Goal: Information Seeking & Learning: Learn about a topic

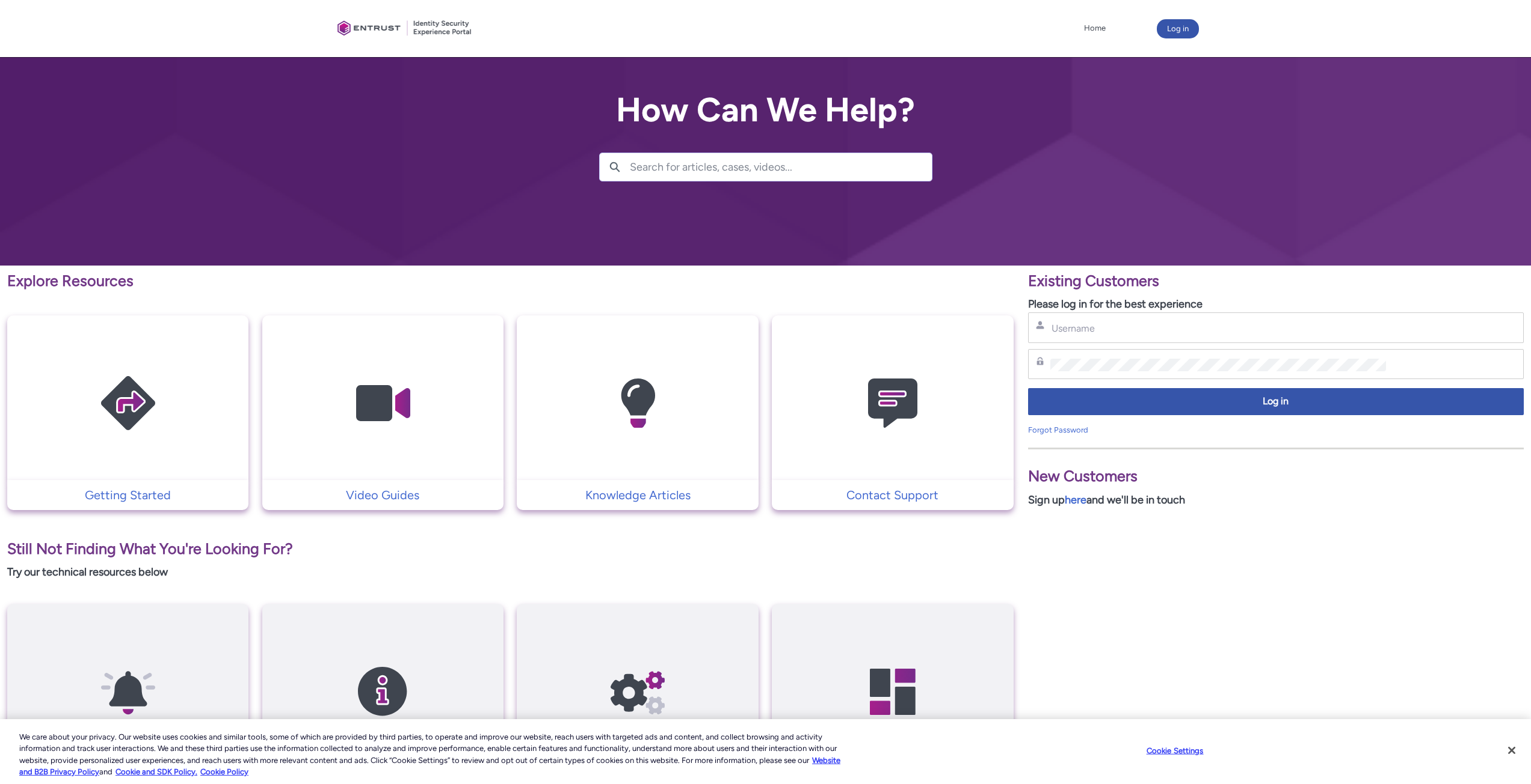
click at [781, 170] on input "Search for articles, cases, videos..." at bounding box center [781, 167] width 302 height 27
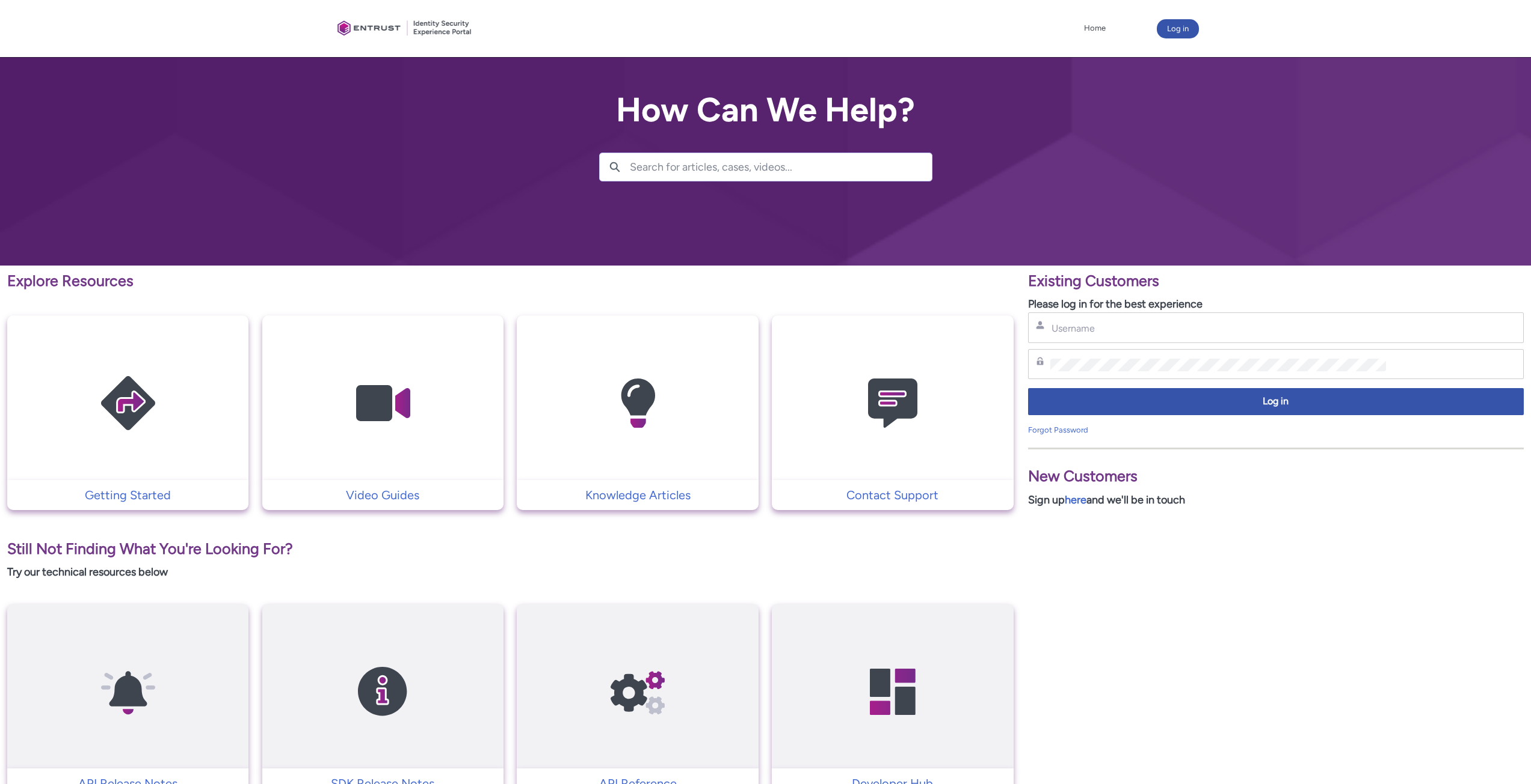
click at [680, 169] on input "Search for articles, cases, videos..." at bounding box center [781, 167] width 302 height 27
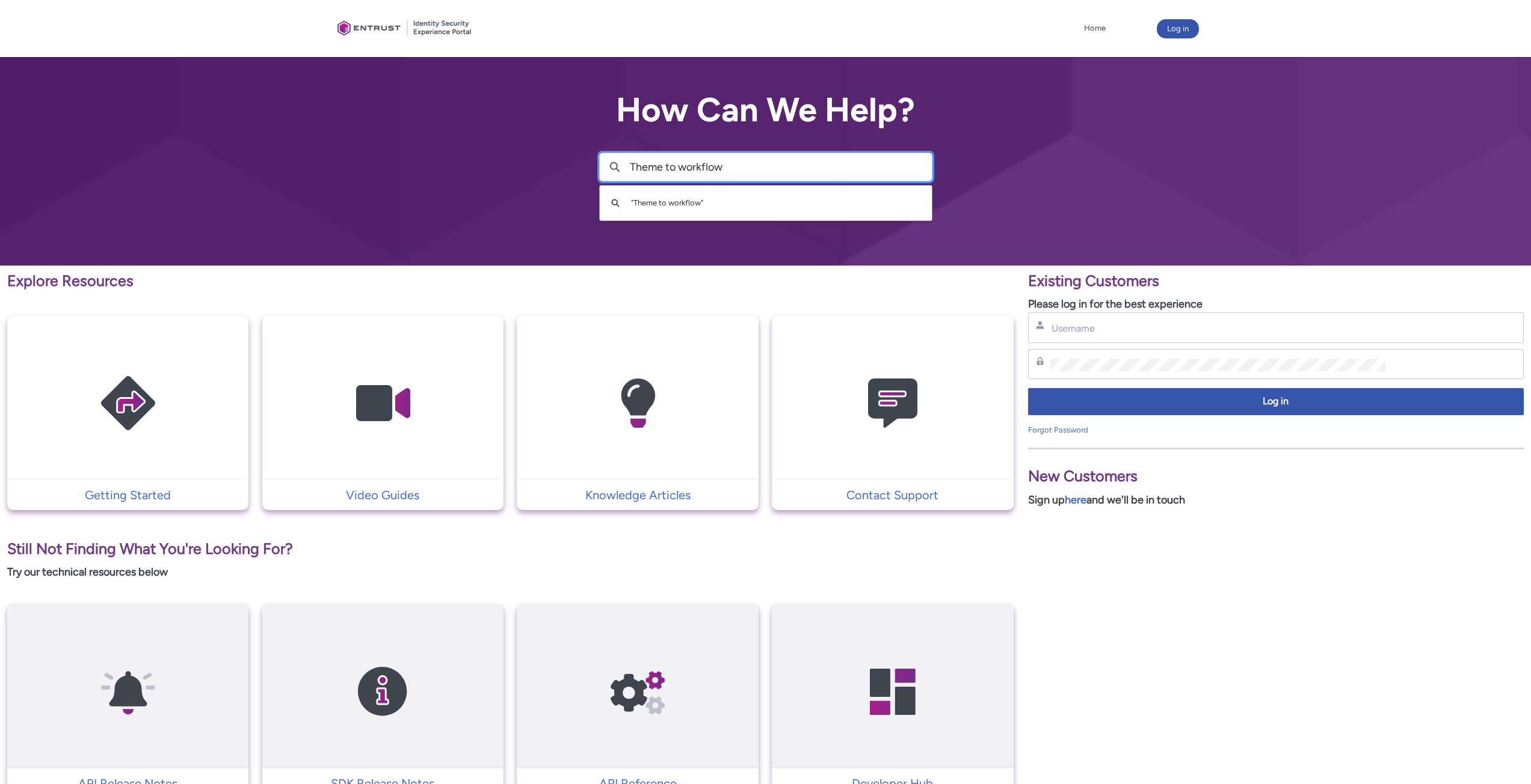
type input "Theme to workflow"
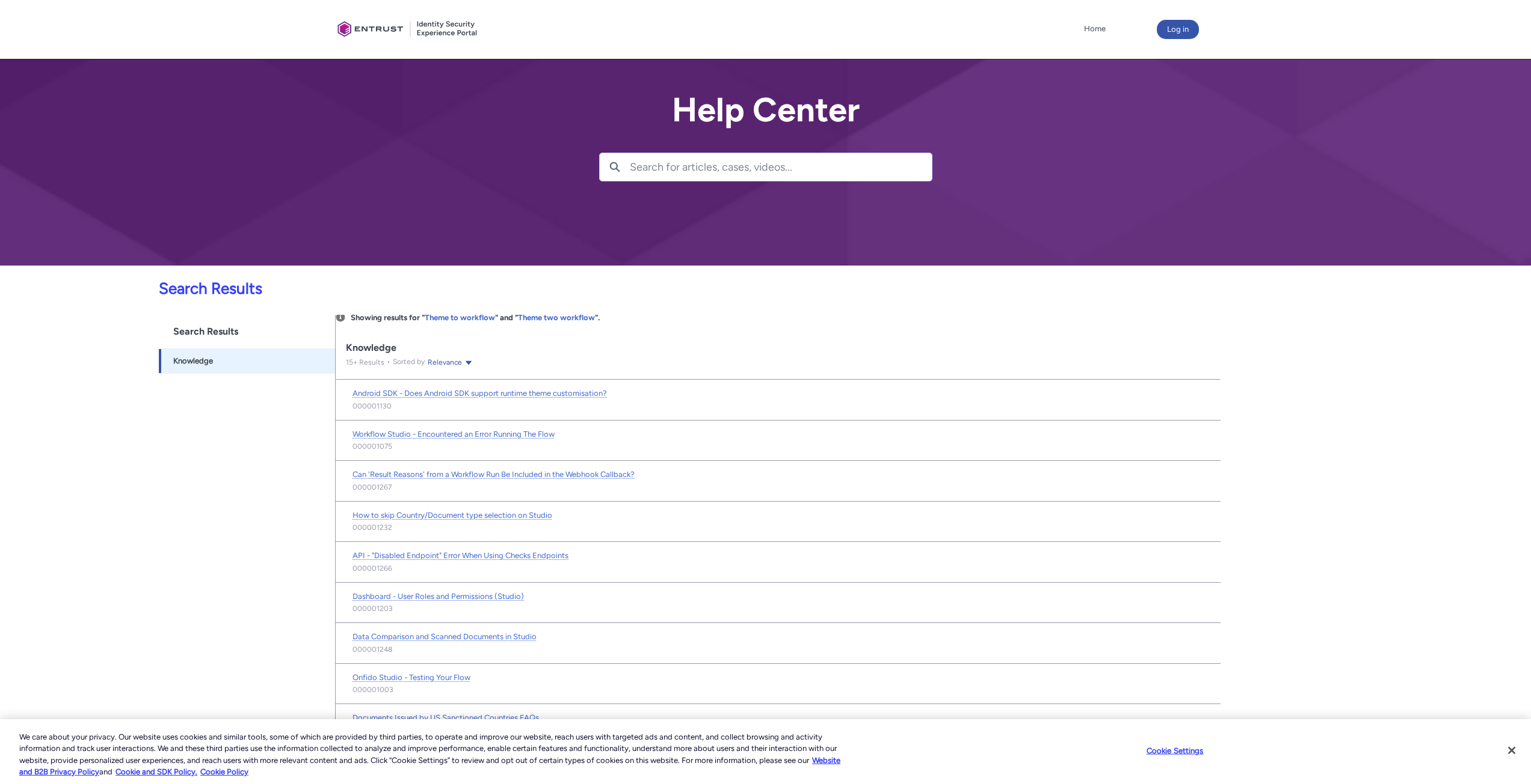
click at [656, 170] on input "Search for articles, cases, videos..." at bounding box center [781, 167] width 302 height 27
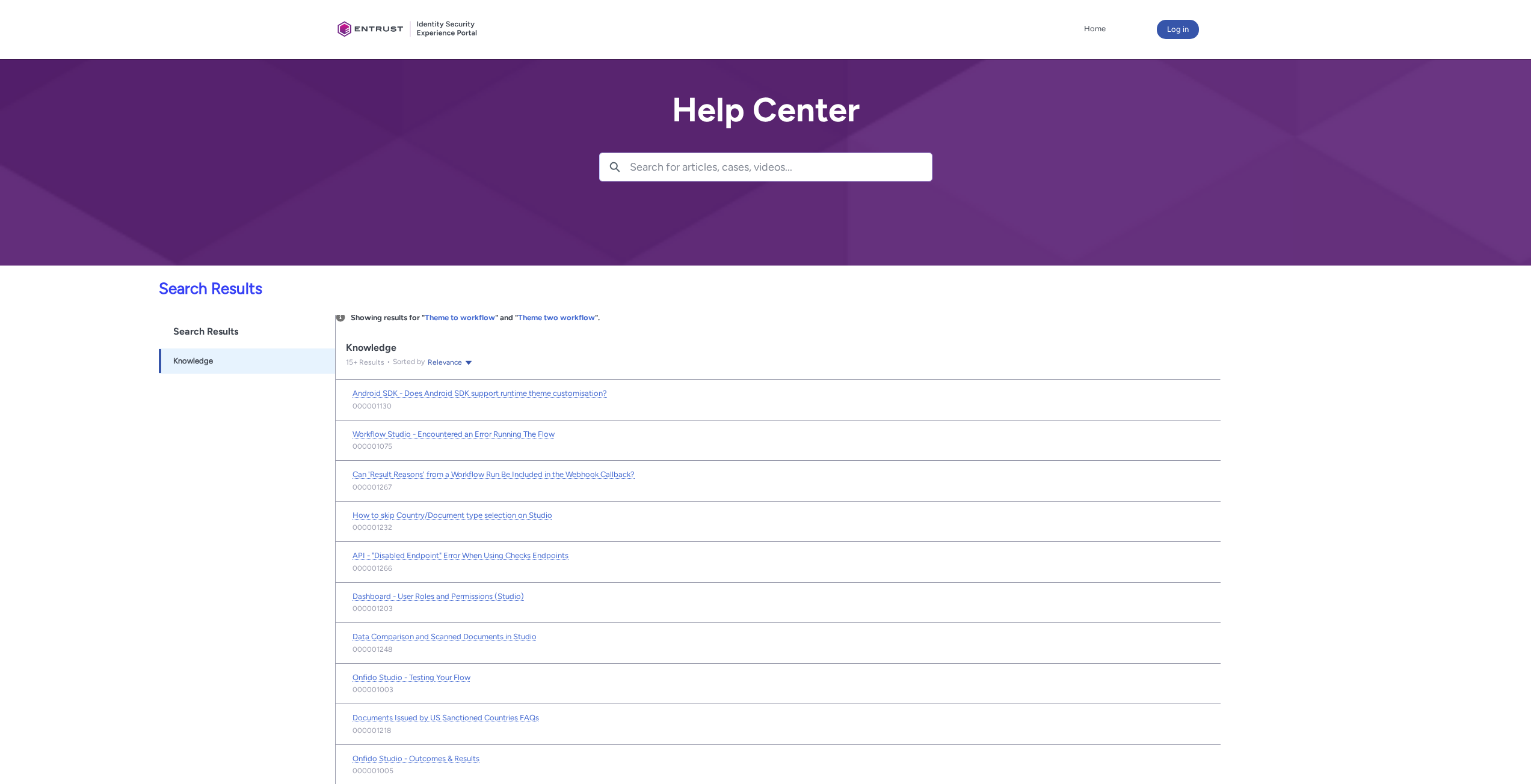
click at [687, 175] on input "Search for articles, cases, videos..." at bounding box center [781, 167] width 302 height 27
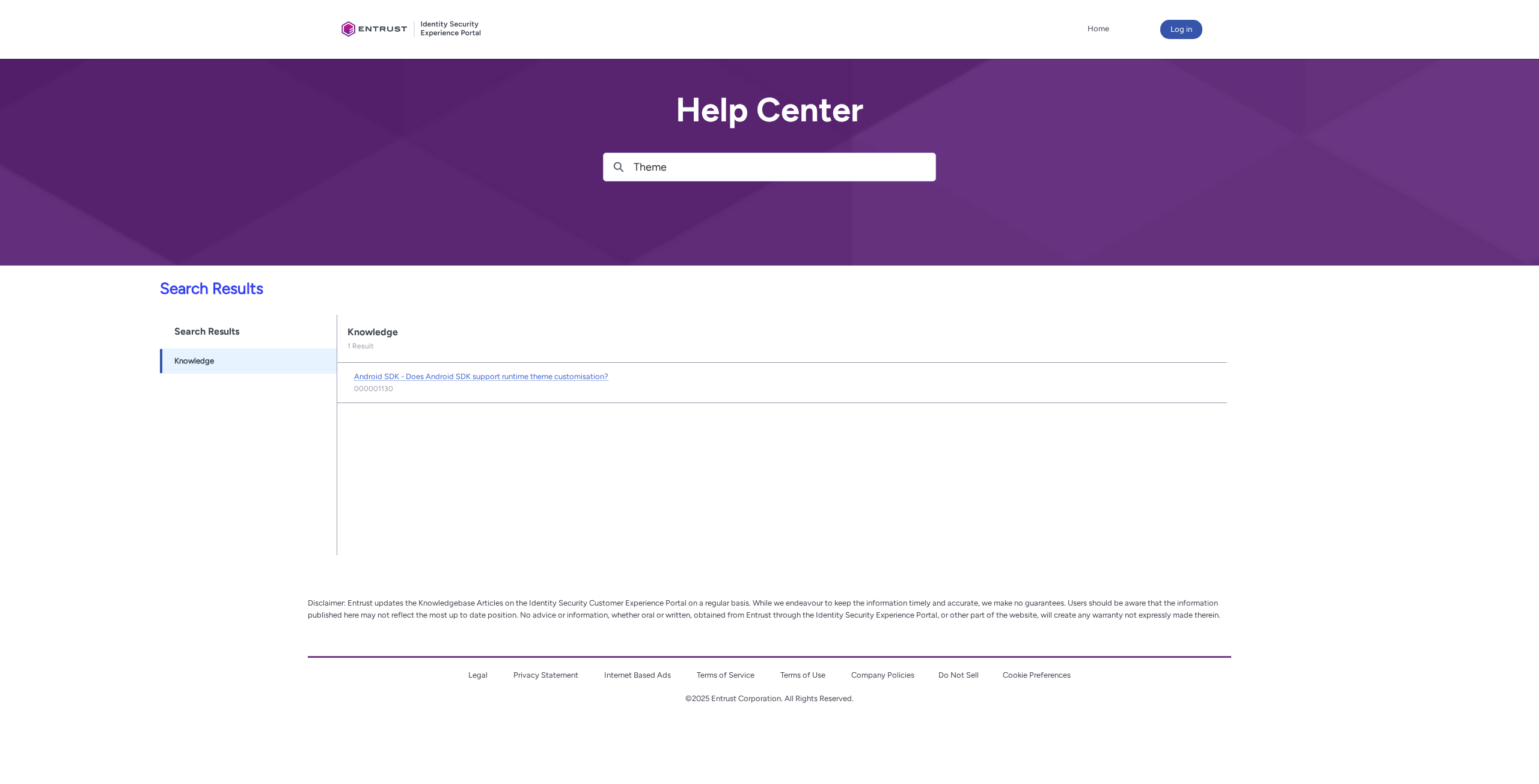
click at [679, 173] on input "Theme" at bounding box center [785, 167] width 302 height 27
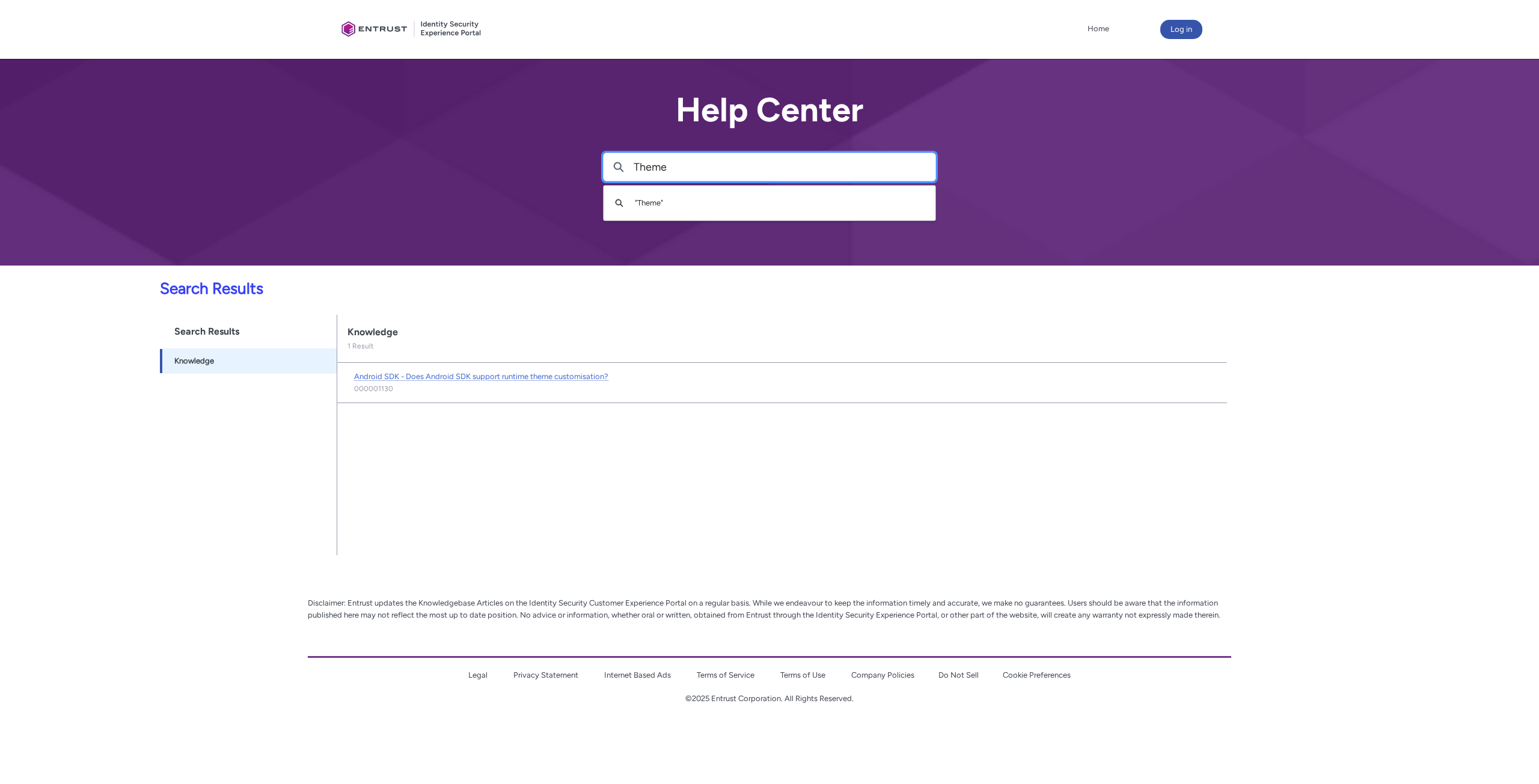
click at [679, 173] on input "Theme" at bounding box center [785, 167] width 302 height 27
type input "I"
type input "Custom theme"
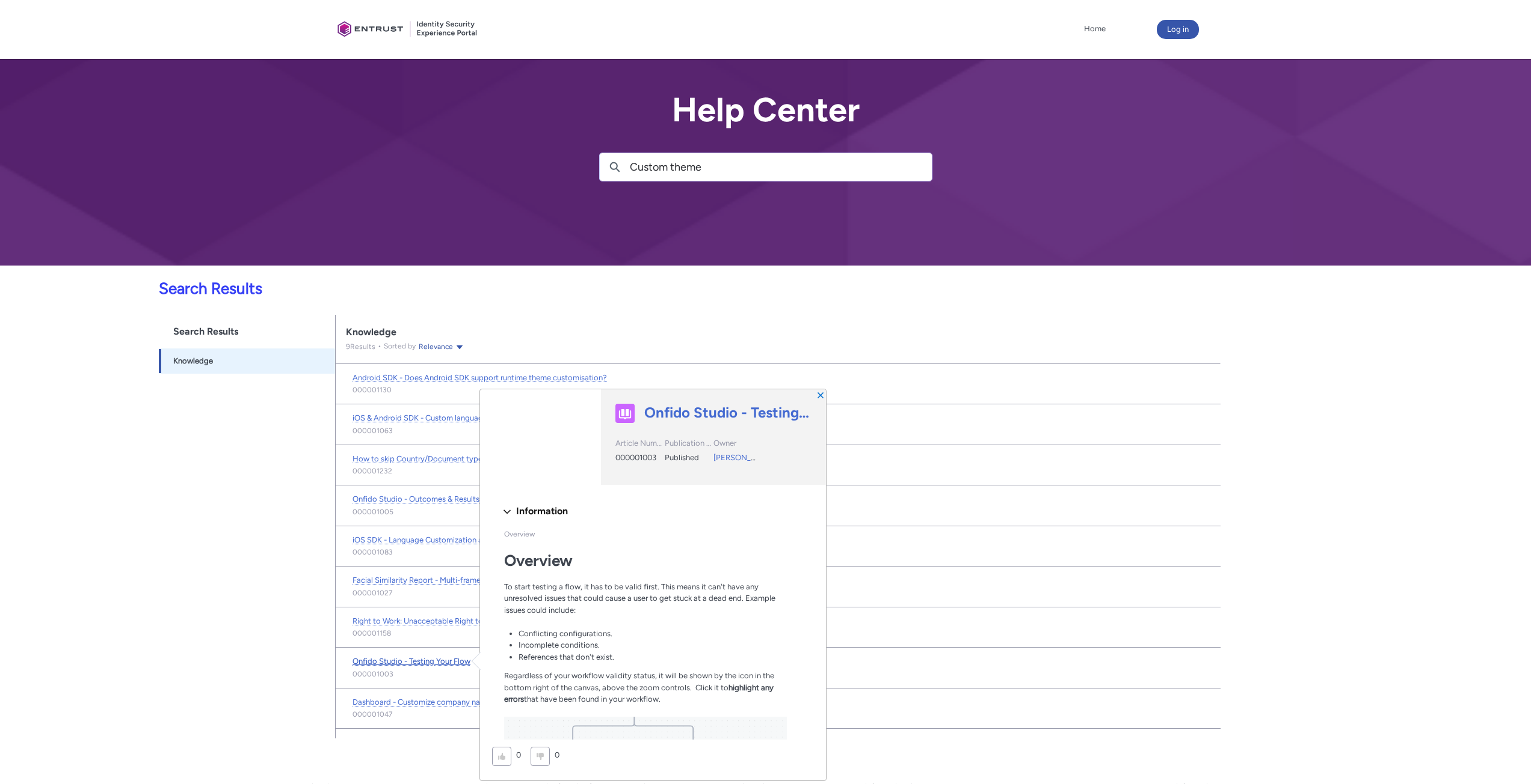
click at [454, 664] on span "Onfido Studio - Testing Your Flow" at bounding box center [411, 661] width 117 height 9
